Goal: Complete application form

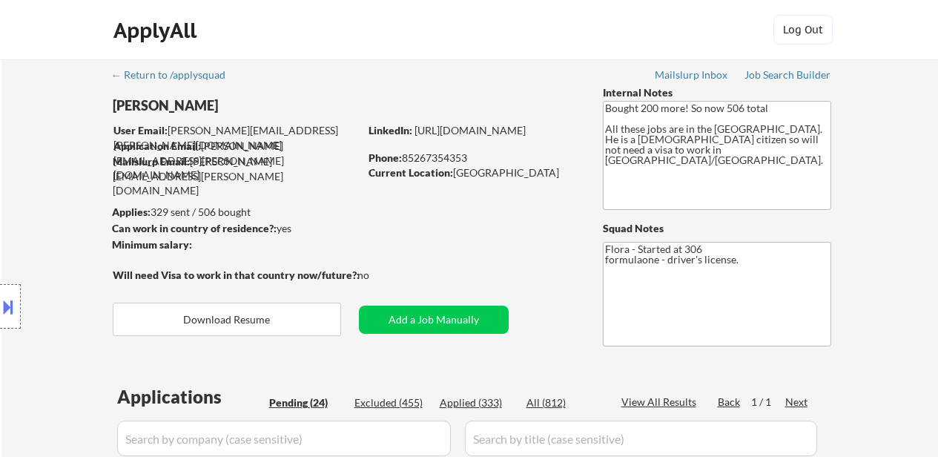
select select ""pending""
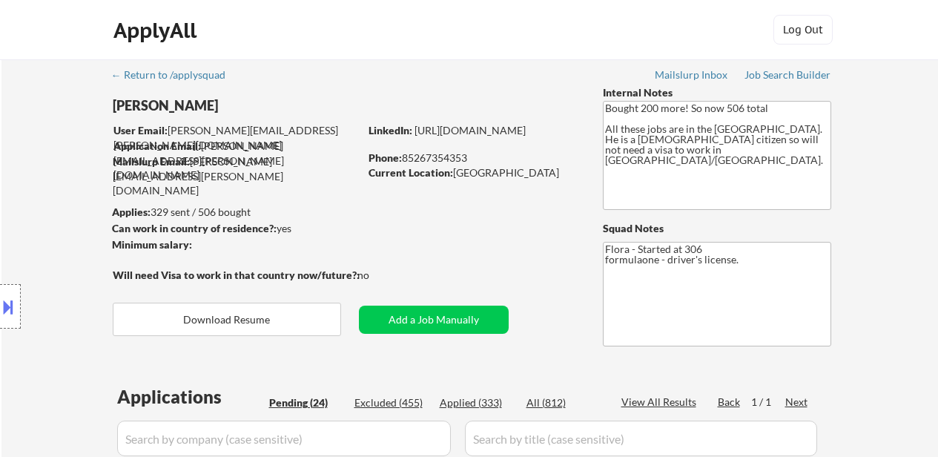
select select ""pending""
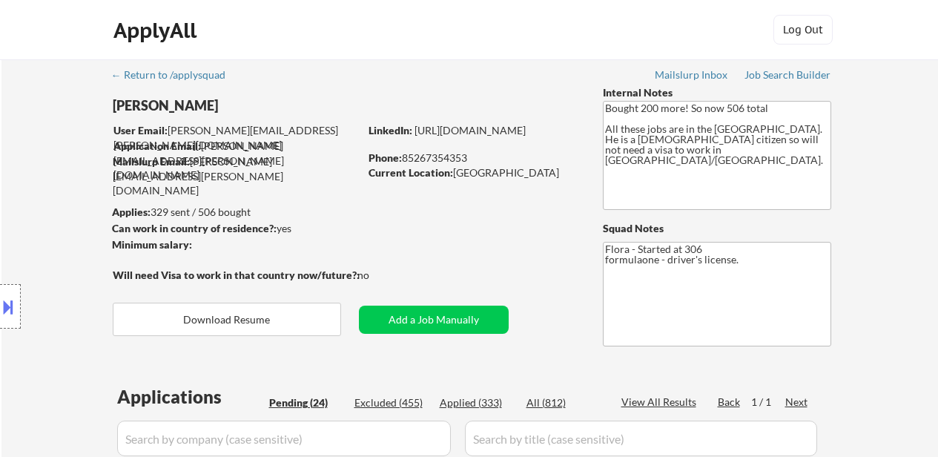
select select ""pending""
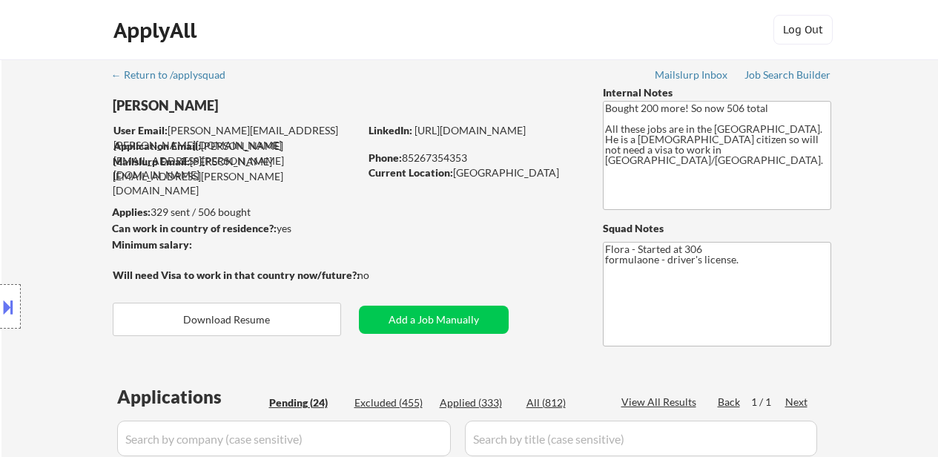
select select ""pending""
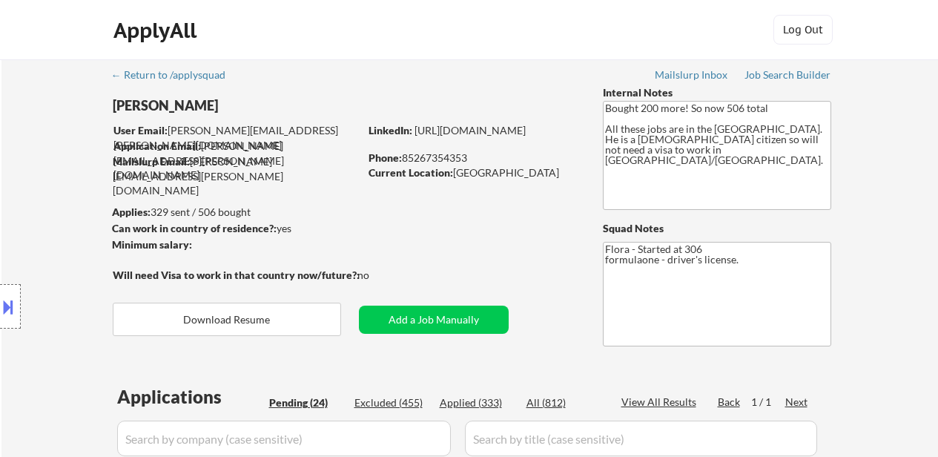
select select ""pending""
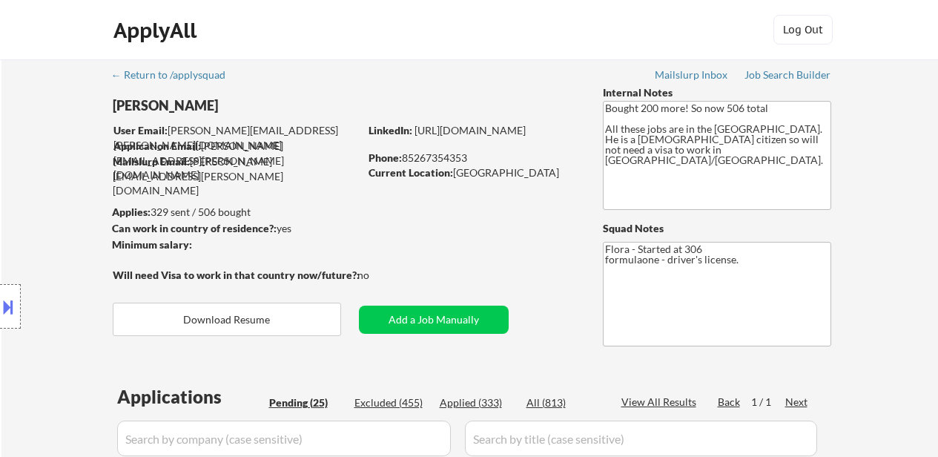
scroll to position [297, 0]
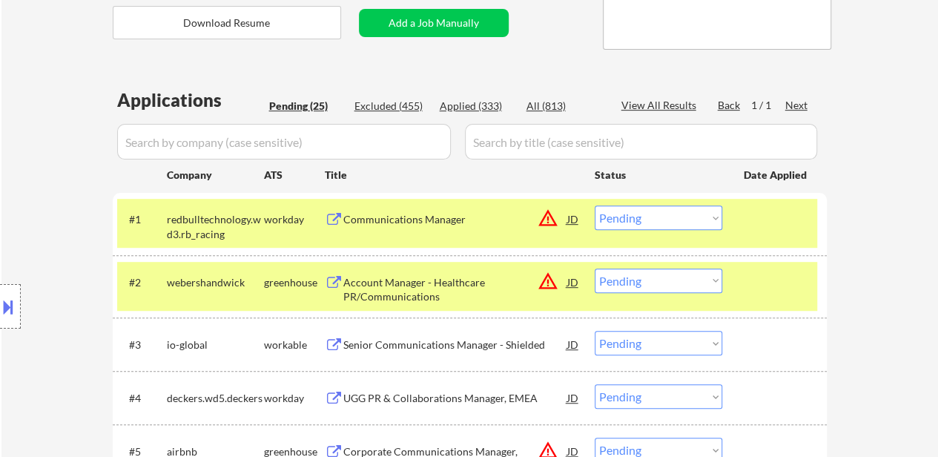
click at [394, 218] on div "Communications Manager" at bounding box center [455, 219] width 224 height 15
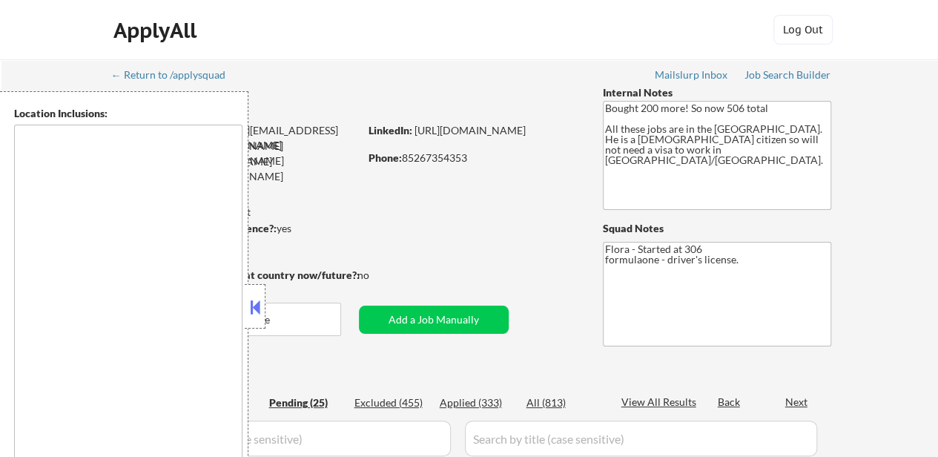
type textarea "London, GB Westminster, GB Camden, GB Islington, GB Hackney, GB Hammersmith, GB…"
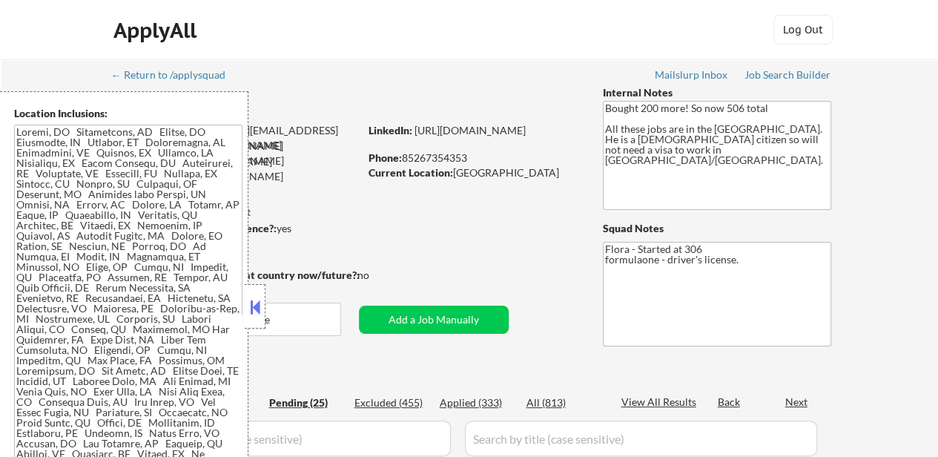
select select ""pending""
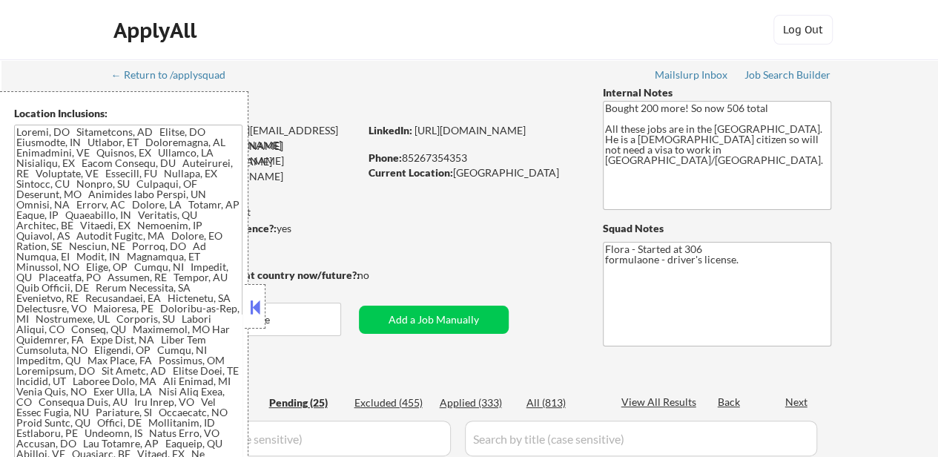
select select ""pending""
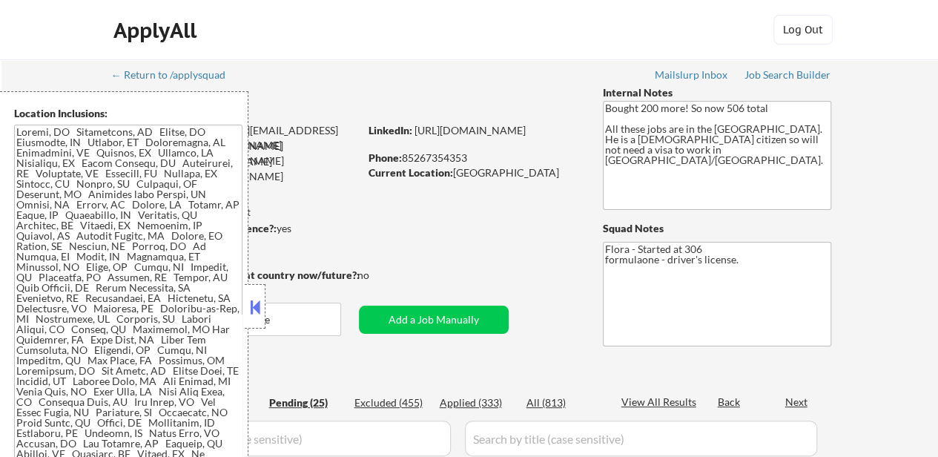
select select ""pending""
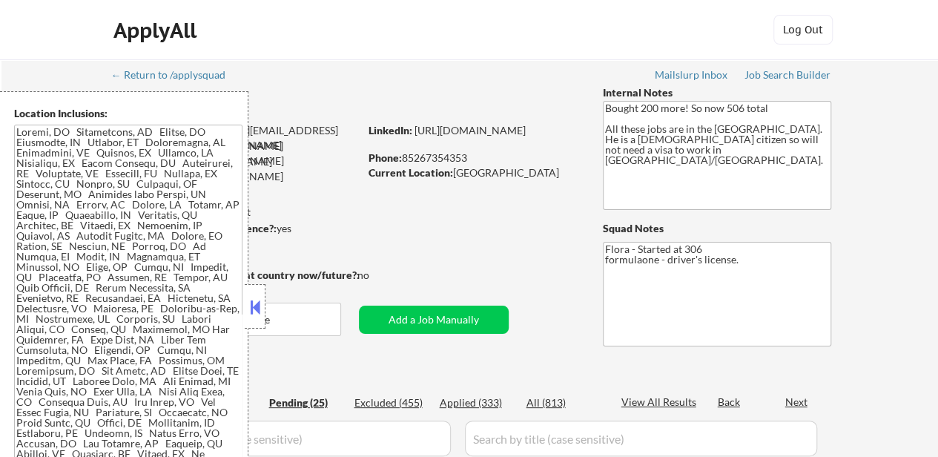
select select ""pending""
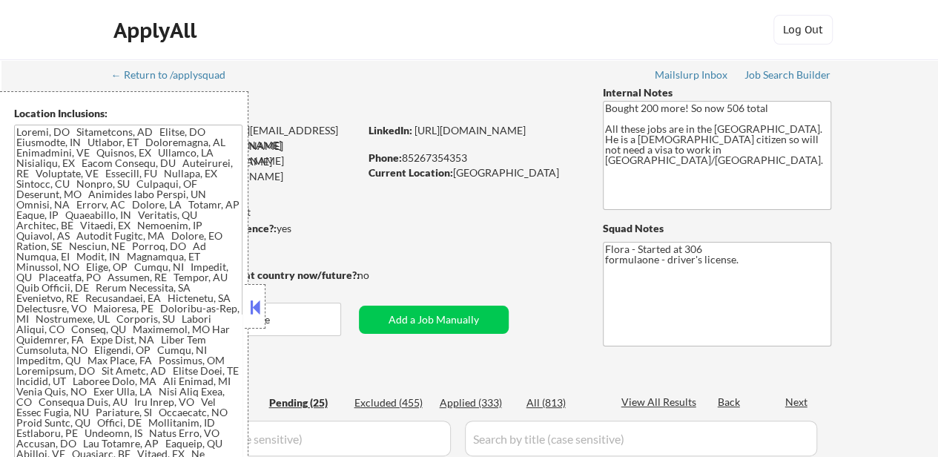
select select ""pending""
